Goal: Find specific page/section: Find specific page/section

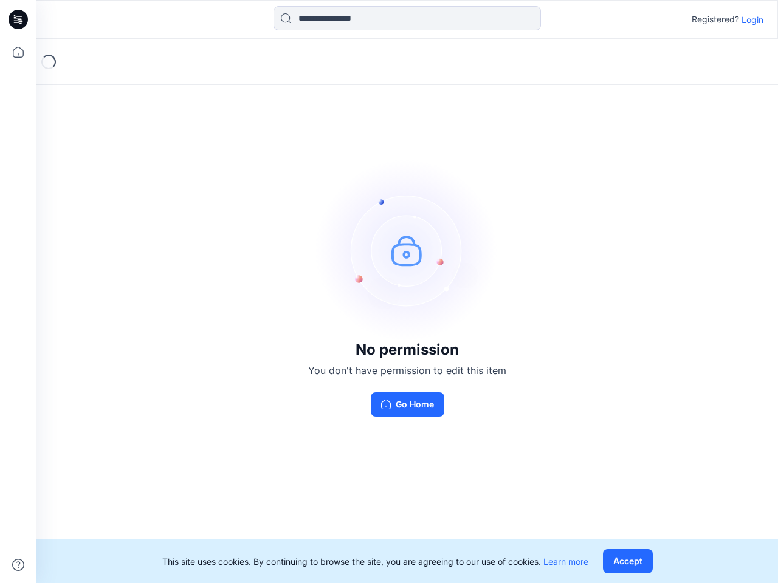
click at [389, 292] on img at bounding box center [407, 250] width 182 height 182
click at [19, 19] on icon at bounding box center [20, 19] width 5 height 1
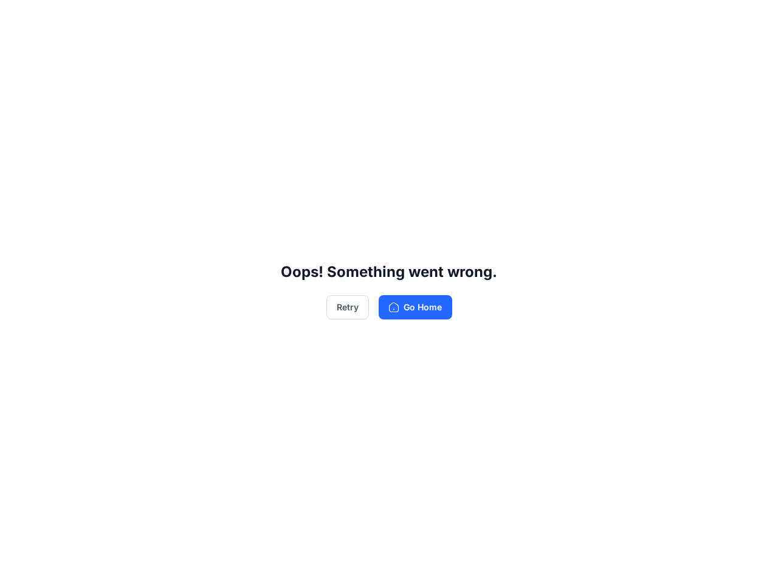
click at [18, 52] on div "Oops! Something went wrong. Retry Go Home" at bounding box center [389, 291] width 778 height 583
click at [18, 565] on div "Oops! Something went wrong. Retry Go Home" at bounding box center [389, 291] width 778 height 583
click at [407, 18] on div "Oops! Something went wrong. Retry Go Home" at bounding box center [389, 291] width 778 height 583
click at [752, 19] on div "Oops! Something went wrong. Retry Go Home" at bounding box center [389, 291] width 778 height 583
click at [630, 562] on div "Oops! Something went wrong. Retry Go Home" at bounding box center [389, 291] width 778 height 583
